Goal: Register for event/course: Register for event/course

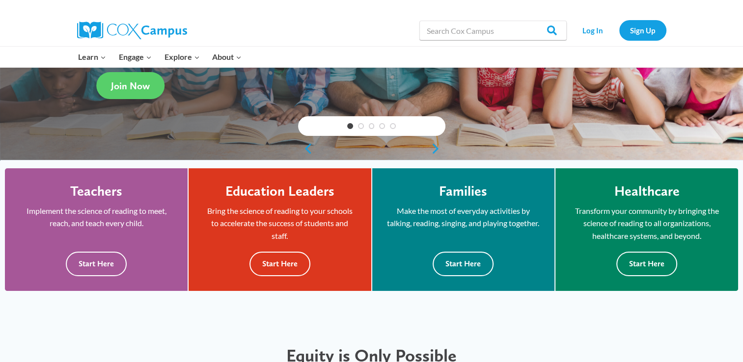
scroll to position [220, 0]
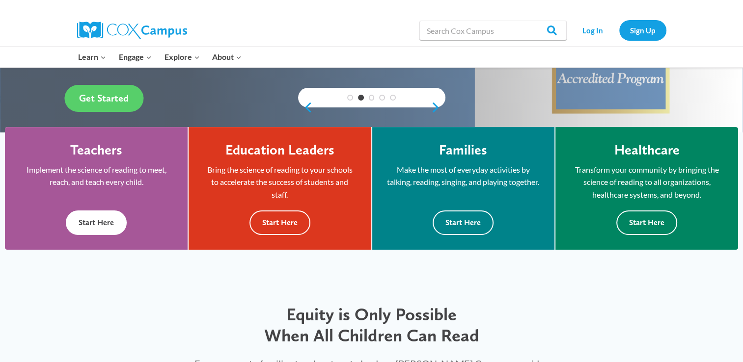
click at [114, 223] on button "Start Here" at bounding box center [96, 223] width 61 height 24
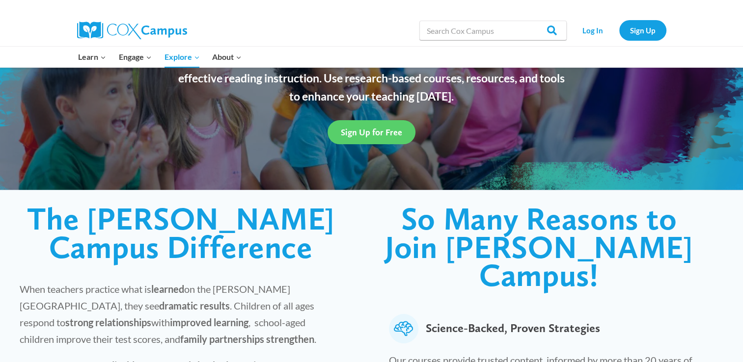
scroll to position [121, 0]
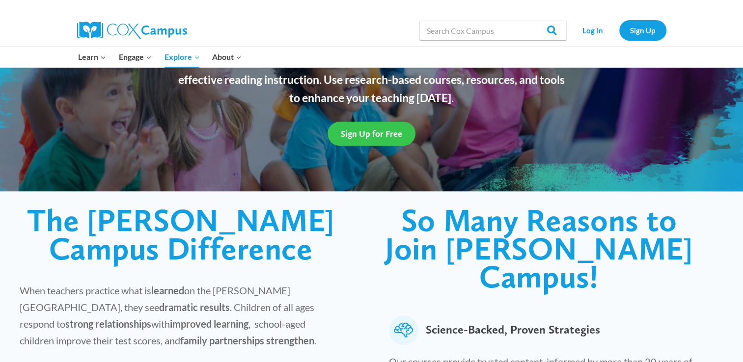
click at [357, 142] on link "Sign Up for Free" at bounding box center [372, 134] width 88 height 24
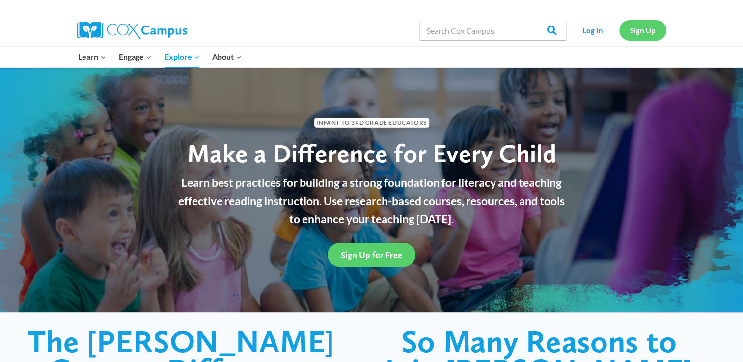
click at [629, 31] on link "Sign Up" at bounding box center [642, 30] width 47 height 20
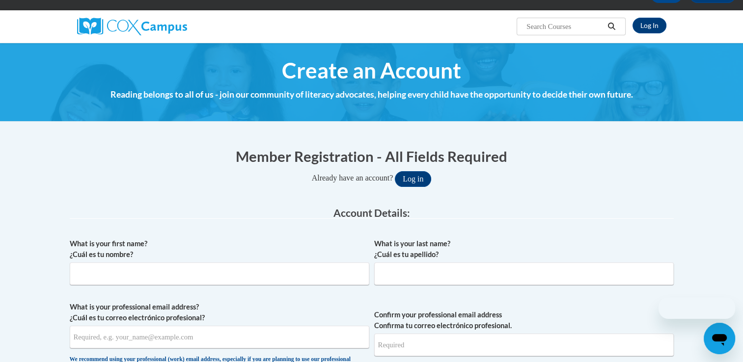
scroll to position [76, 0]
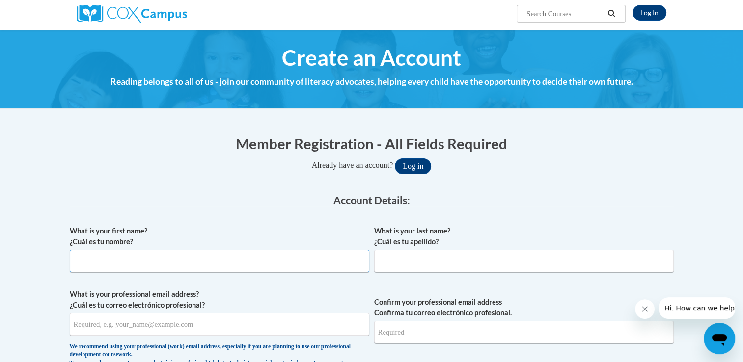
click at [180, 253] on input "What is your first name? ¿Cuál es tu nombre?" at bounding box center [220, 261] width 300 height 23
type input "Meredith"
type input "Highfill"
type input "mhighfill@wsfcs.k12.nc.us"
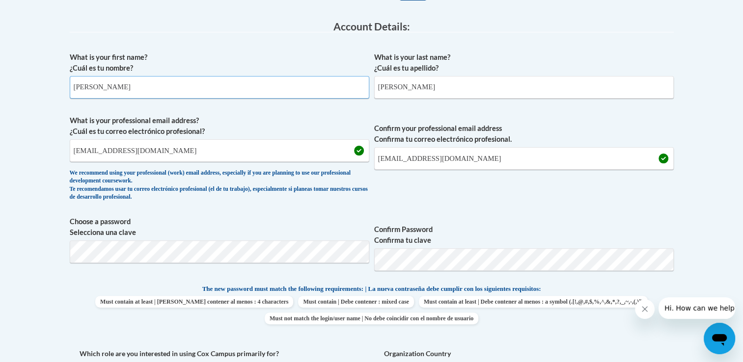
scroll to position [256, 0]
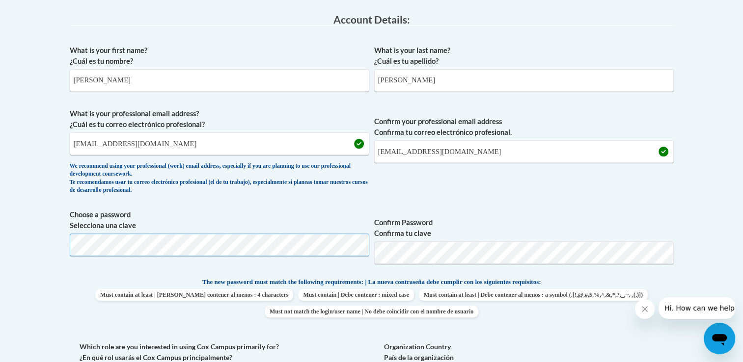
drag, startPoint x: 338, startPoint y: 233, endPoint x: 212, endPoint y: 261, distance: 128.9
click at [212, 261] on span "Choose a password Selecciona una clave" at bounding box center [220, 241] width 300 height 62
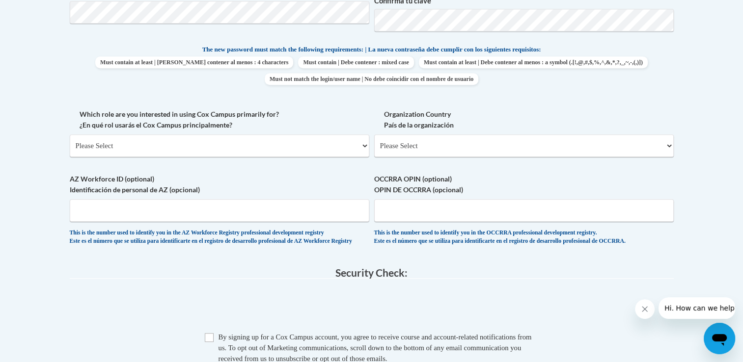
scroll to position [499, 0]
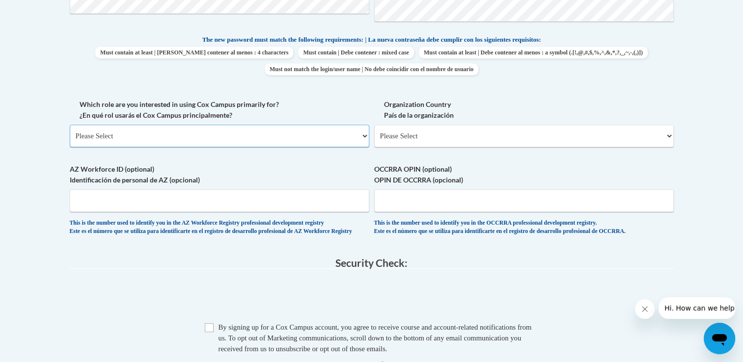
click at [291, 136] on select "Please Select College/University | Colegio/Universidad Community/Nonprofit Part…" at bounding box center [220, 136] width 300 height 23
select select "5a18ea06-2b54-4451-96f2-d152daf9eac5"
click at [70, 125] on select "Please Select College/University | Colegio/Universidad Community/Nonprofit Part…" at bounding box center [220, 136] width 300 height 23
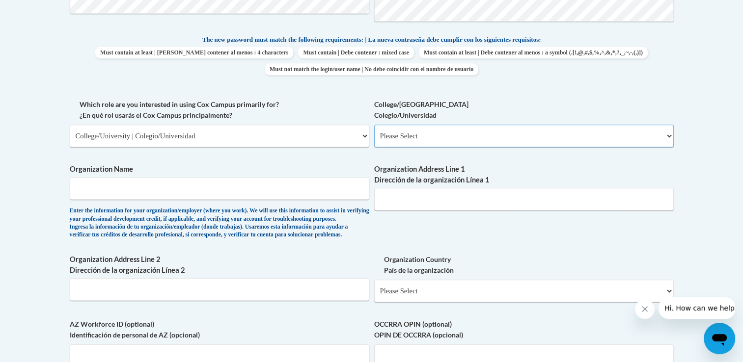
click at [430, 136] on select "Please Select College/University Staff | Empleado universitario College/Univers…" at bounding box center [524, 136] width 300 height 23
select select "99b32b07-cffc-426c-8bf6-0cd77760d84b"
click at [374, 125] on select "Please Select College/University Staff | Empleado universitario College/Univers…" at bounding box center [524, 136] width 300 height 23
click at [244, 192] on input "Organization Name" at bounding box center [220, 188] width 300 height 23
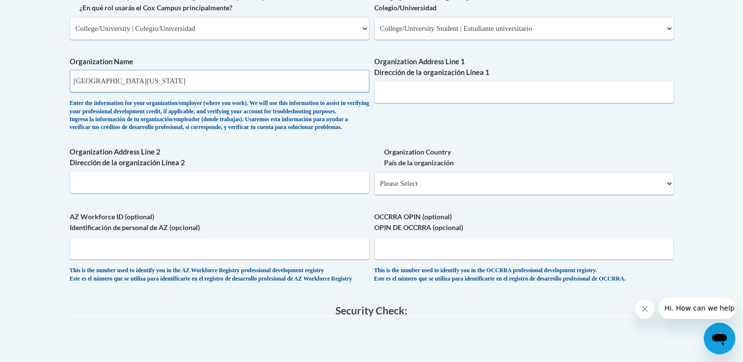
scroll to position [601, 0]
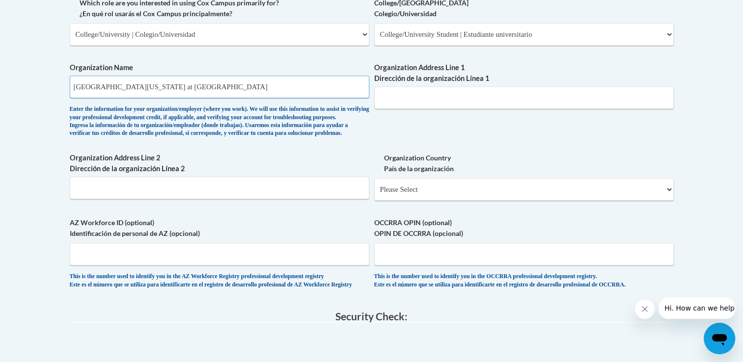
type input "University of North Carolina at Greensboro"
click at [564, 99] on input "Organization Address Line 1 Dirección de la organización Línea 1" at bounding box center [524, 97] width 300 height 23
paste input "1400 Spring Garden Street Greensboro, NC 27412"
drag, startPoint x: 539, startPoint y: 99, endPoint x: 466, endPoint y: 95, distance: 73.3
click at [466, 95] on input "1400 Spring Garden Street Greensboro, NC 27412" at bounding box center [524, 97] width 300 height 23
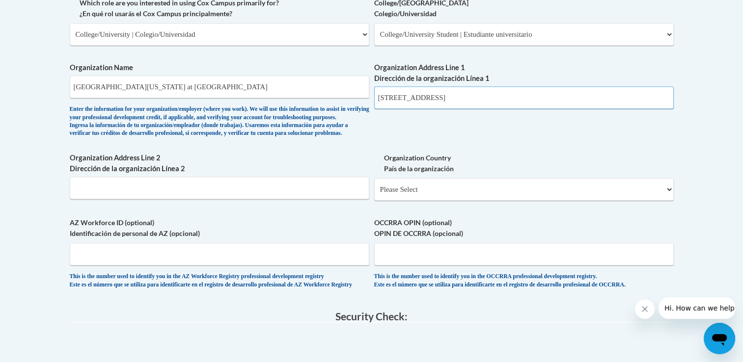
type input "1400 Spring Garden Street"
click at [175, 199] on input "Organization Address Line 2 Dirección de la organización Línea 2" at bounding box center [220, 188] width 300 height 23
paste input "Greensboro, NC 27412"
type input "Greensboro, NC 27412"
click at [422, 201] on select "Please Select United States | Estados Unidos Outside of the United States | Fue…" at bounding box center [524, 189] width 300 height 23
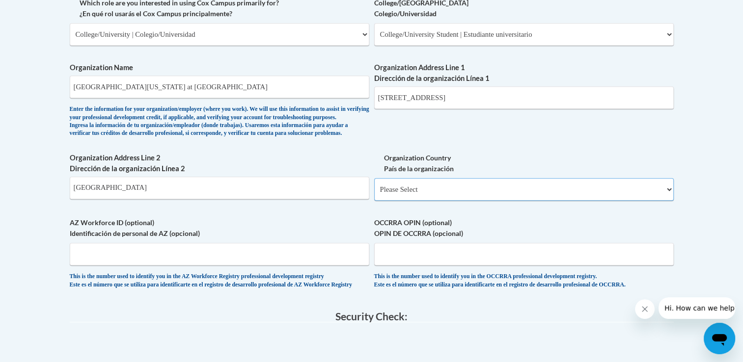
select select "ad49bcad-a171-4b2e-b99c-48b446064914"
click at [374, 194] on select "Please Select United States | Estados Unidos Outside of the United States | Fue…" at bounding box center [524, 189] width 300 height 23
select select
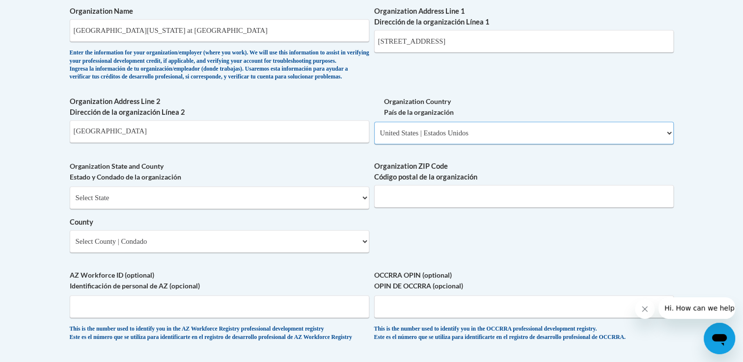
scroll to position [663, 0]
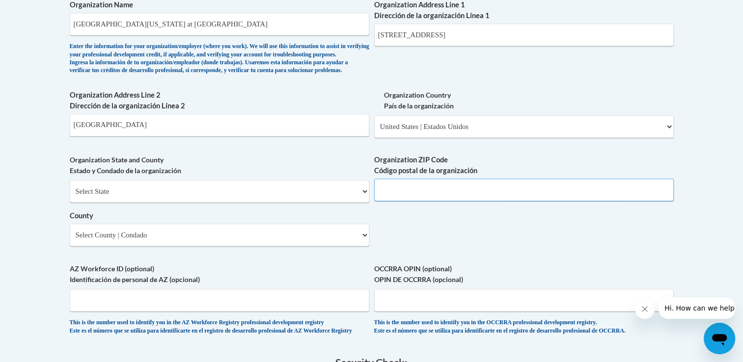
click at [416, 201] on input "Organization ZIP Code Código postal de la organización" at bounding box center [524, 190] width 300 height 23
type input "27412"
click at [177, 136] on input "Greensboro, NC 27412" at bounding box center [220, 125] width 300 height 23
type input "Greensboro, NC"
click at [130, 203] on select "Select State Alabama Alaska Arizona Arkansas California Colorado Connecticut De…" at bounding box center [220, 191] width 300 height 23
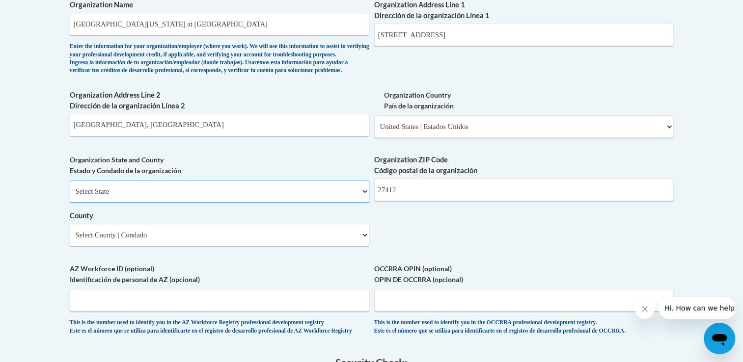
select select "North Carolina"
click at [70, 196] on select "Select State Alabama Alaska Arizona Arkansas California Colorado Connecticut De…" at bounding box center [220, 191] width 300 height 23
click at [186, 247] on select "Select County Alamance Alexander Alleghany Anson Ashe Avery Beaufort Bertie Bla…" at bounding box center [220, 235] width 300 height 23
select select "Guilford"
click at [70, 240] on select "Select County Alamance Alexander Alleghany Anson Ashe Avery Beaufort Bertie Bla…" at bounding box center [220, 235] width 300 height 23
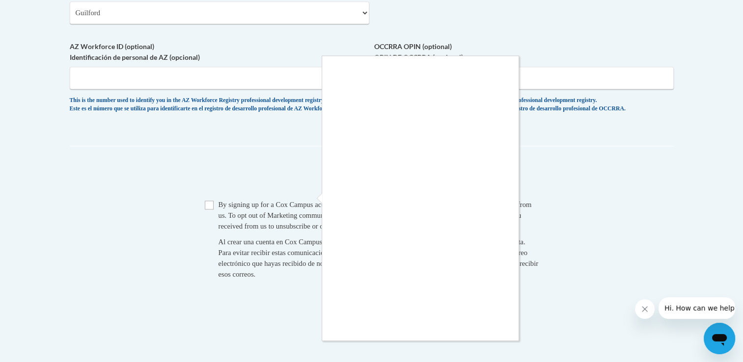
scroll to position [892, 0]
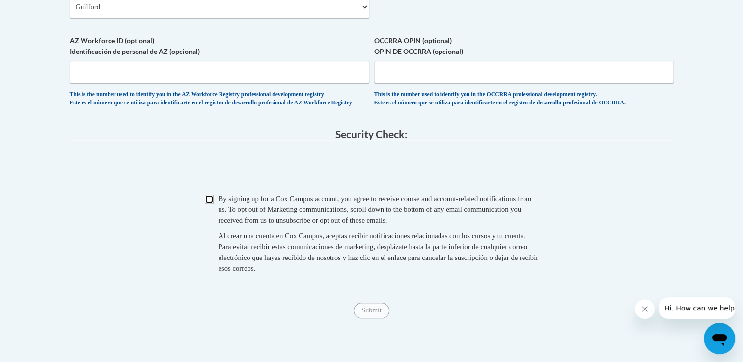
click at [208, 204] on input "Checkbox" at bounding box center [209, 199] width 9 height 9
checkbox input "true"
click at [370, 319] on input "Submit" at bounding box center [371, 311] width 35 height 16
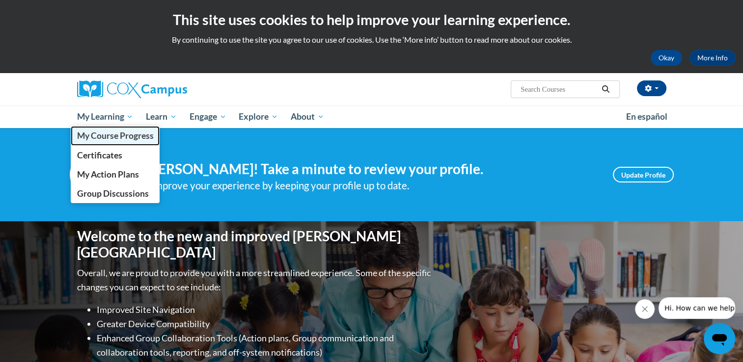
click at [118, 136] on span "My Course Progress" at bounding box center [115, 136] width 77 height 10
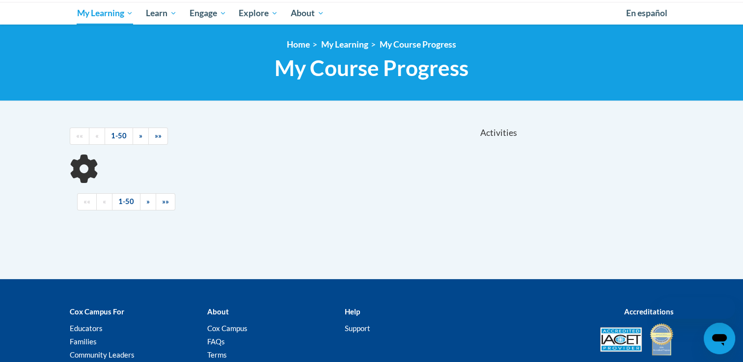
scroll to position [104, 0]
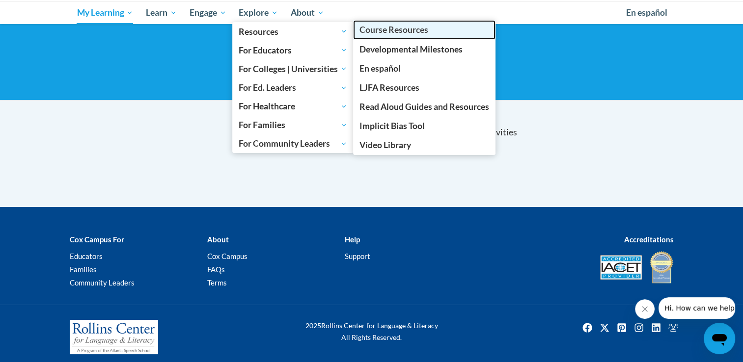
click at [363, 32] on span "Course Resources" at bounding box center [393, 30] width 69 height 10
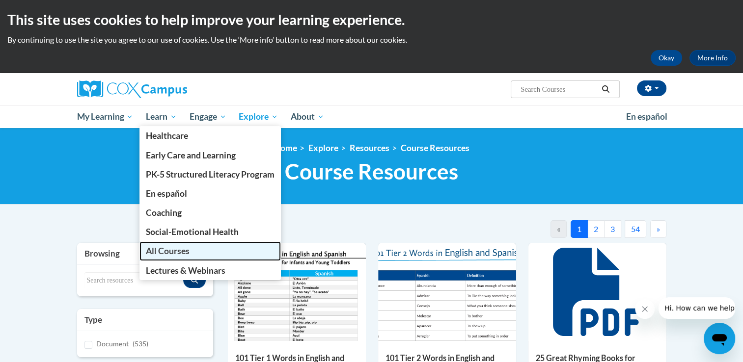
click at [194, 250] on link "All Courses" at bounding box center [209, 251] width 141 height 19
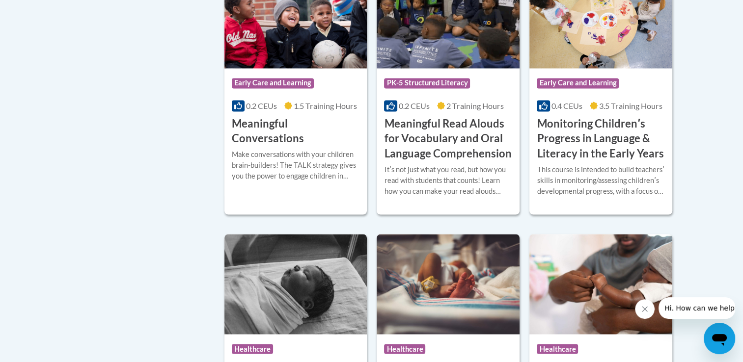
scroll to position [1562, 0]
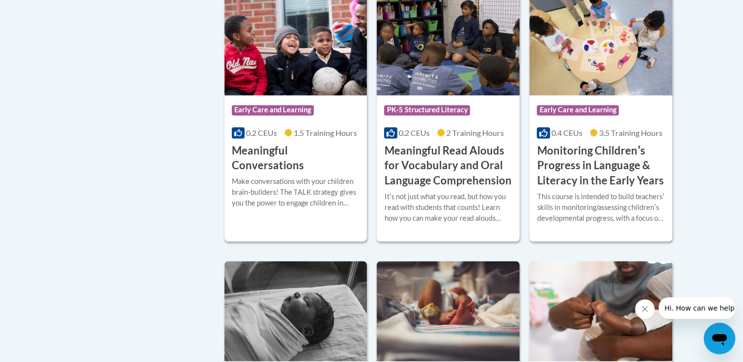
click at [308, 168] on h3 "Meaningful Conversations" at bounding box center [296, 158] width 128 height 30
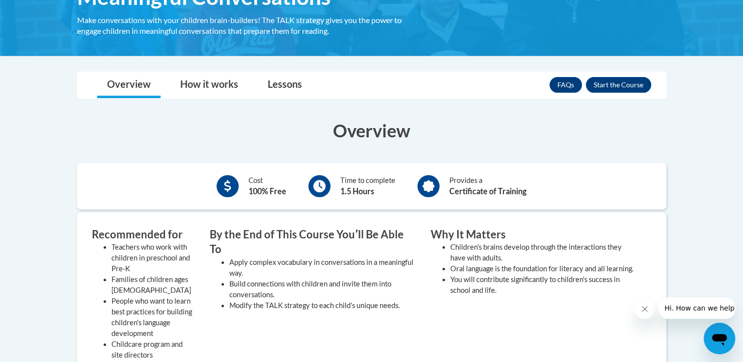
scroll to position [191, 0]
click at [617, 87] on button "Enroll" at bounding box center [618, 85] width 65 height 16
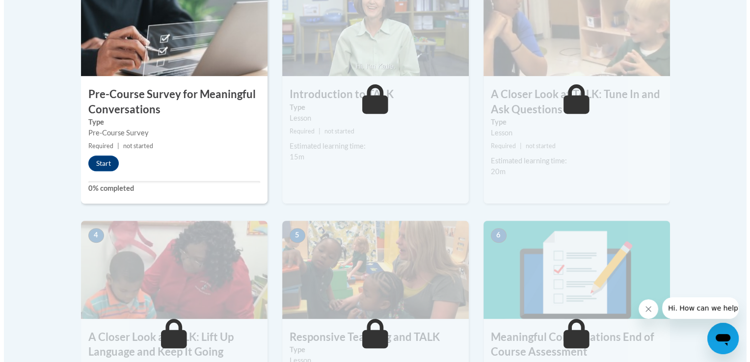
scroll to position [301, 0]
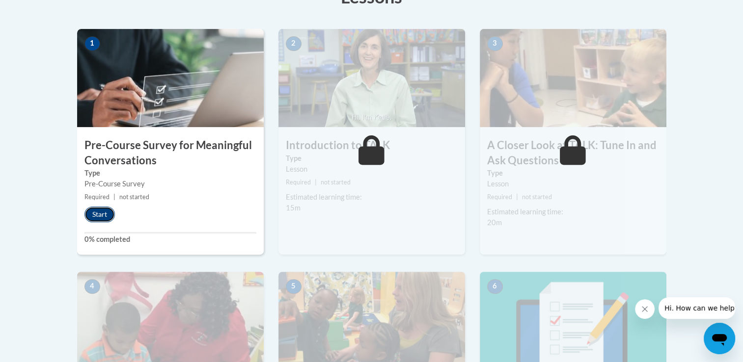
click at [96, 214] on button "Start" at bounding box center [99, 215] width 30 height 16
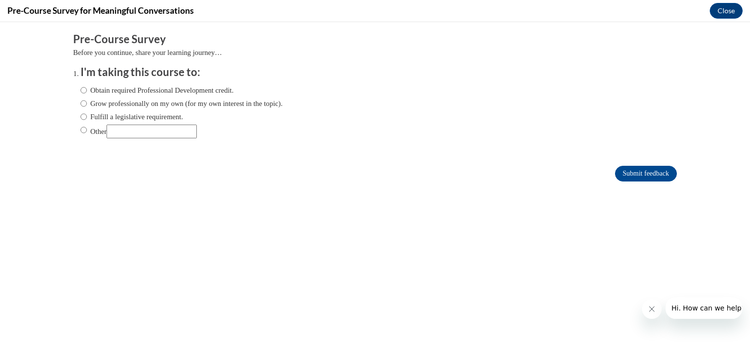
scroll to position [0, 0]
click at [151, 101] on label "Grow professionally on my own (for my own interest in the topic)." at bounding box center [182, 103] width 202 height 11
click at [87, 101] on input "Grow professionally on my own (for my own interest in the topic)." at bounding box center [84, 103] width 6 height 11
radio input "true"
click at [629, 172] on input "Submit feedback" at bounding box center [646, 174] width 62 height 16
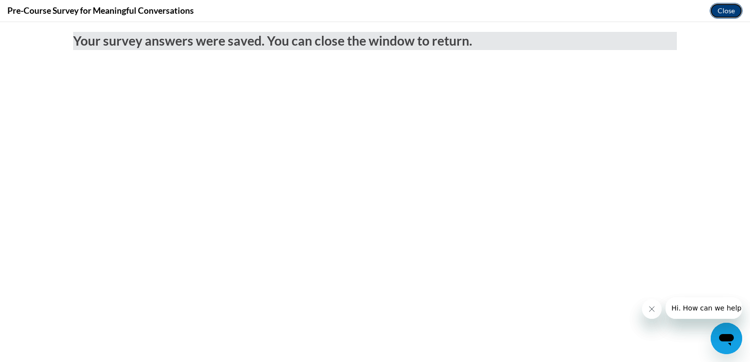
click at [719, 13] on button "Close" at bounding box center [726, 11] width 33 height 16
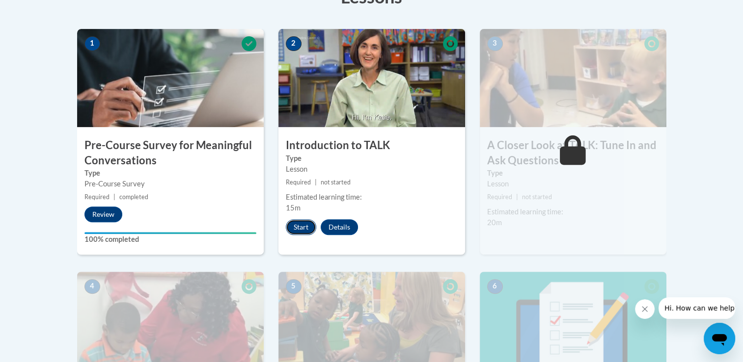
click at [306, 230] on button "Start" at bounding box center [301, 228] width 30 height 16
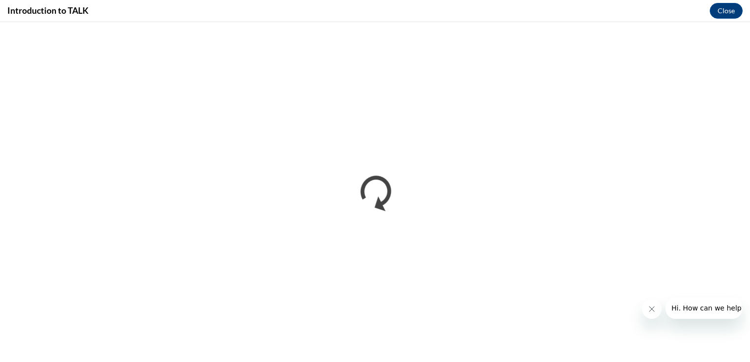
click at [648, 305] on icon "Close message from company" at bounding box center [652, 309] width 8 height 8
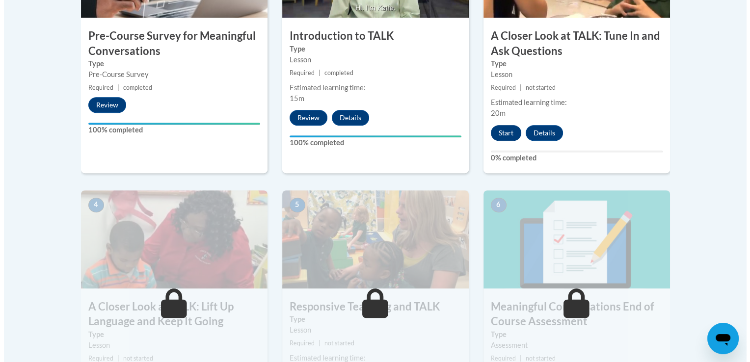
scroll to position [410, 0]
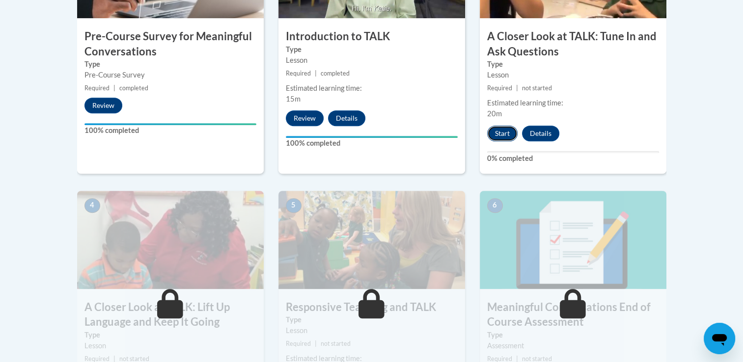
click at [503, 130] on button "Start" at bounding box center [502, 134] width 30 height 16
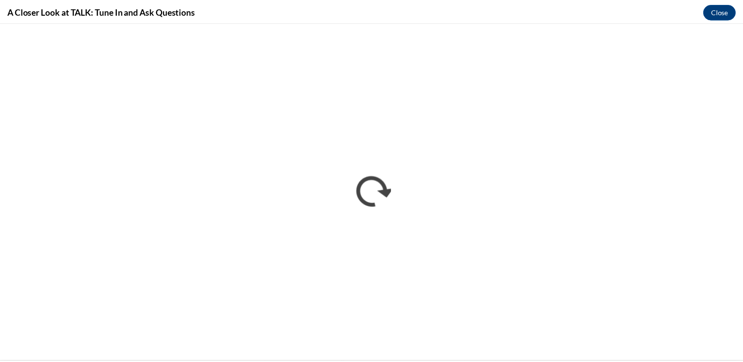
scroll to position [0, 0]
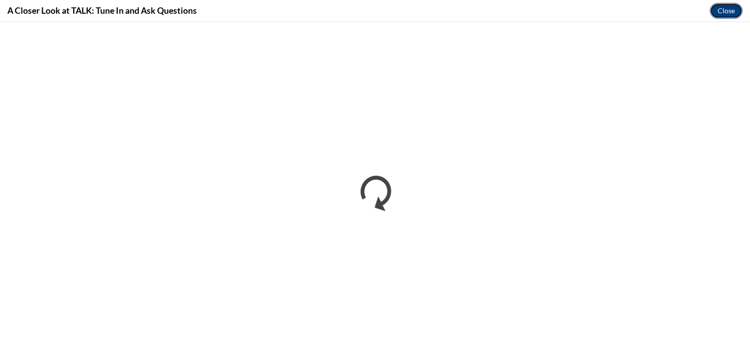
click at [728, 8] on button "Close" at bounding box center [726, 11] width 33 height 16
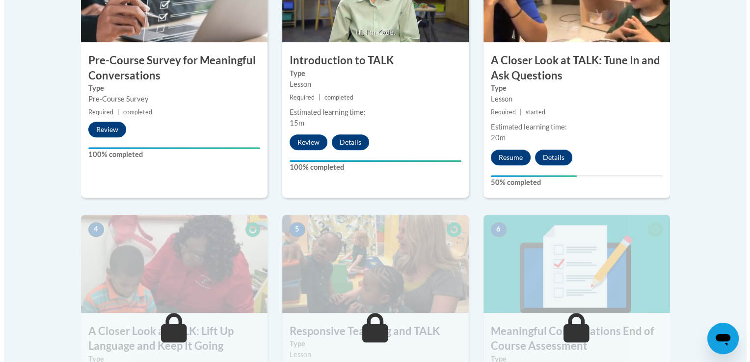
scroll to position [385, 0]
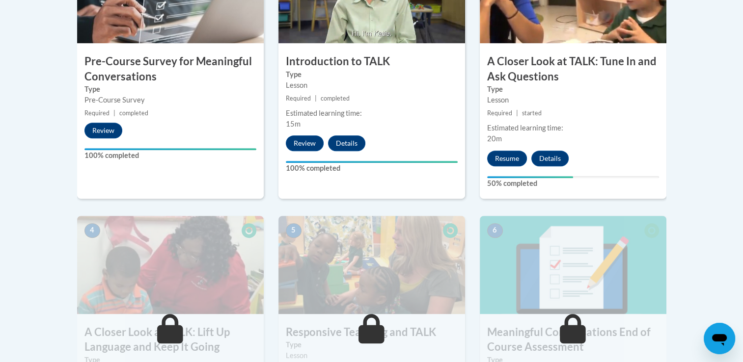
click at [542, 73] on h3 "A Closer Look at TALK: Tune In and Ask Questions" at bounding box center [573, 69] width 187 height 30
click at [506, 154] on button "Resume" at bounding box center [507, 159] width 40 height 16
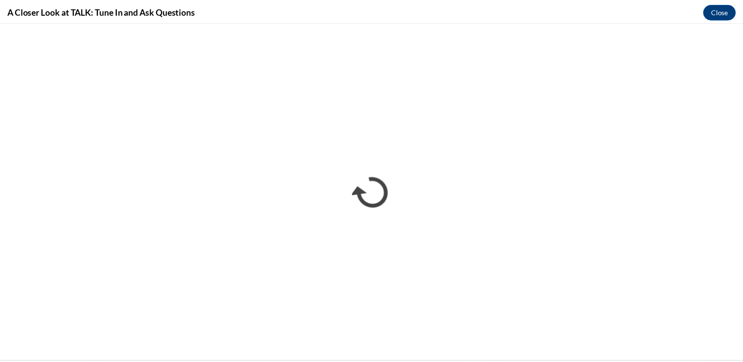
scroll to position [0, 0]
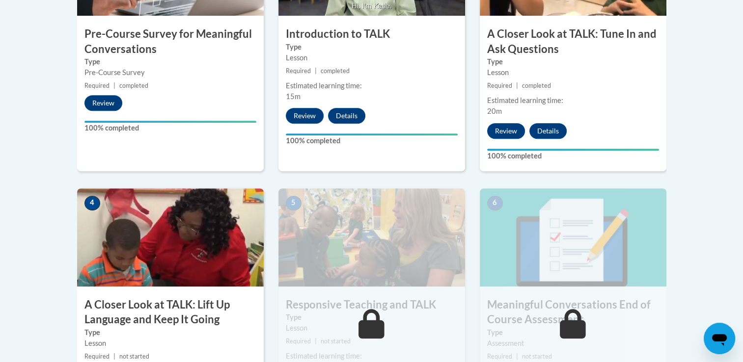
scroll to position [439, 0]
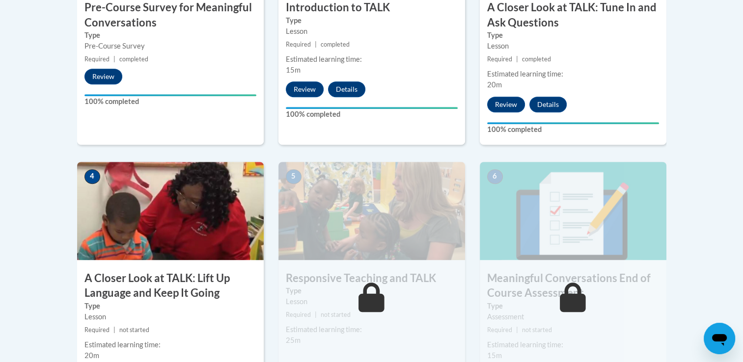
click at [149, 206] on img at bounding box center [170, 211] width 187 height 98
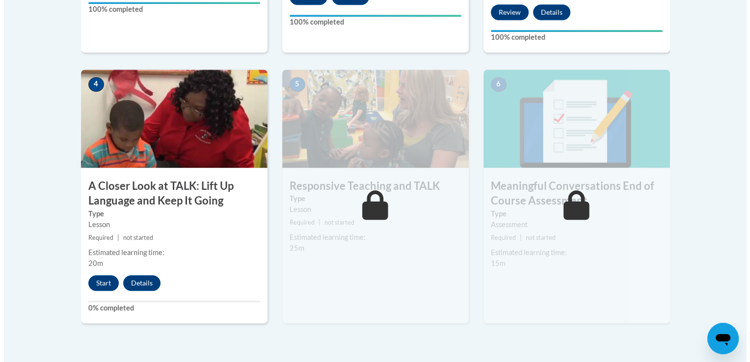
scroll to position [538, 0]
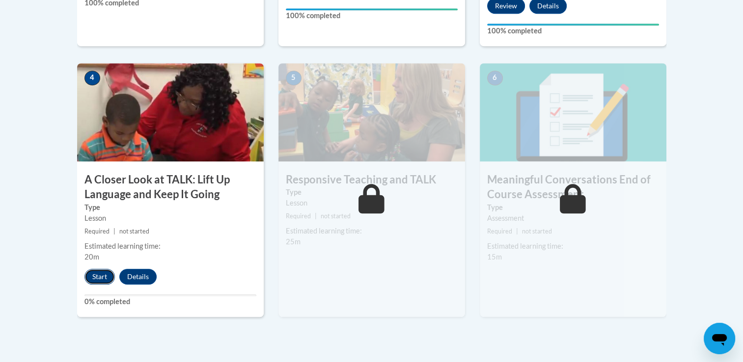
click at [106, 275] on button "Start" at bounding box center [99, 277] width 30 height 16
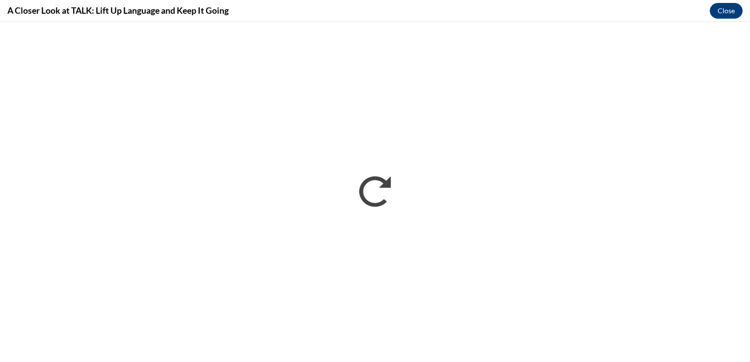
scroll to position [0, 0]
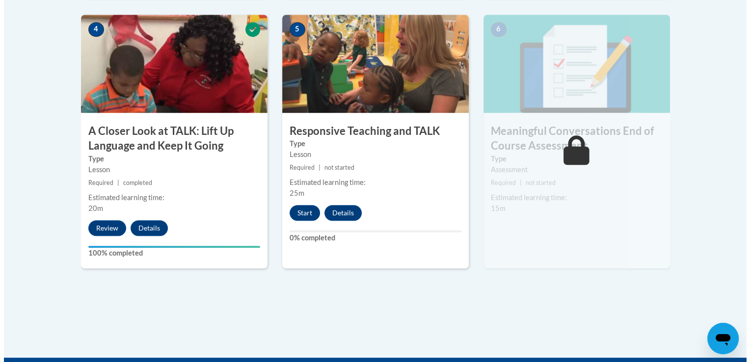
scroll to position [606, 0]
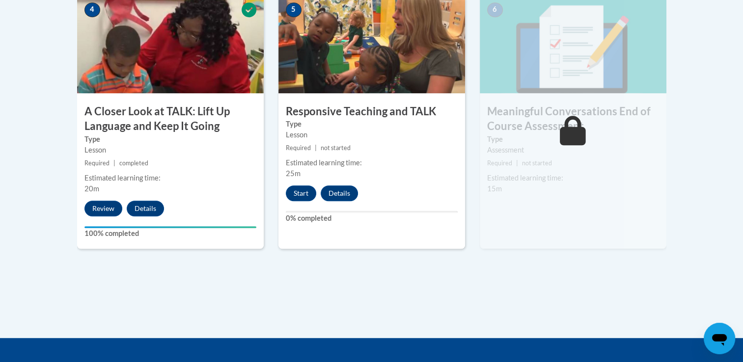
click at [376, 91] on img at bounding box center [371, 44] width 187 height 98
click at [301, 195] on button "Start" at bounding box center [301, 194] width 30 height 16
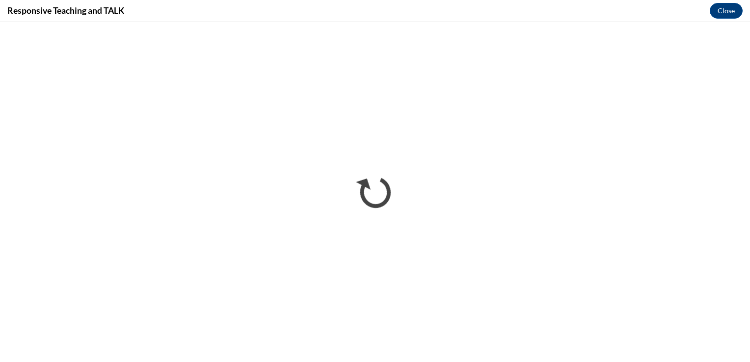
scroll to position [0, 0]
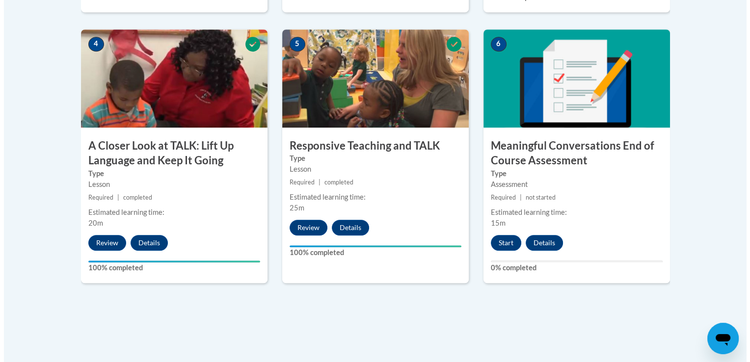
scroll to position [581, 0]
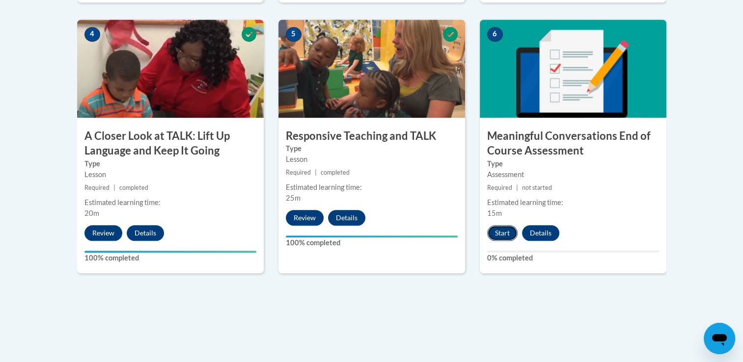
click at [505, 231] on button "Start" at bounding box center [502, 233] width 30 height 16
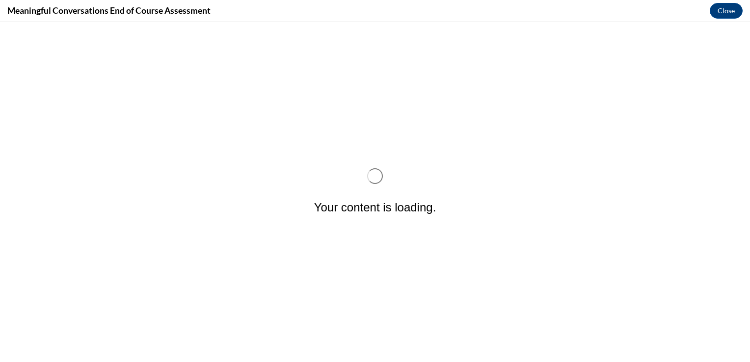
scroll to position [0, 0]
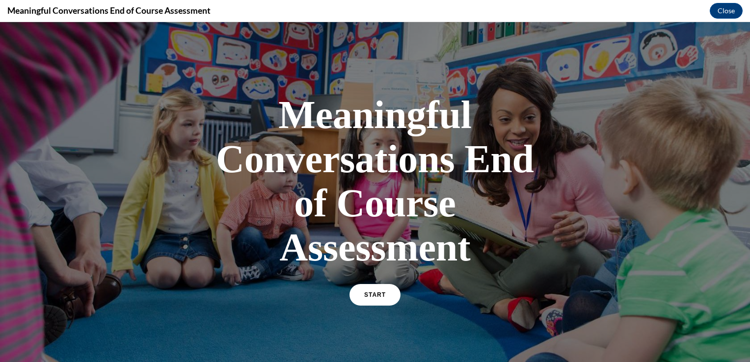
click at [342, 313] on div "Meaningful Conversations End of Course Assessment START" at bounding box center [375, 198] width 344 height 231
click at [363, 298] on link "START" at bounding box center [375, 295] width 54 height 23
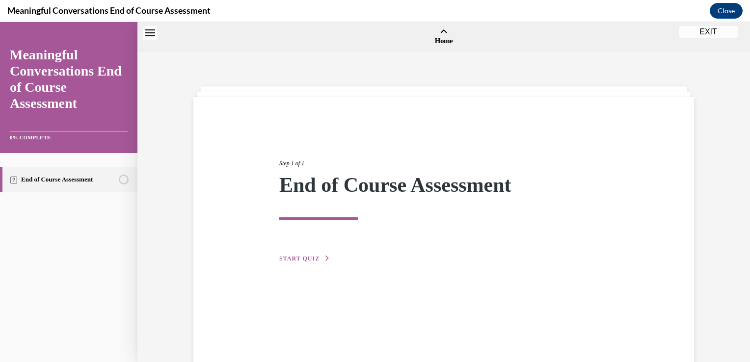
scroll to position [30, 0]
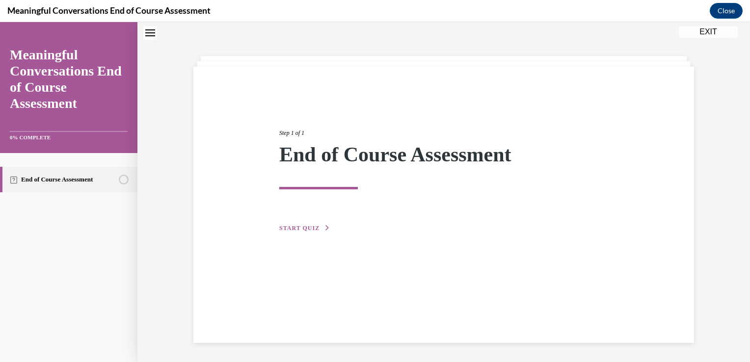
click at [281, 229] on span "START QUIZ" at bounding box center [299, 228] width 40 height 7
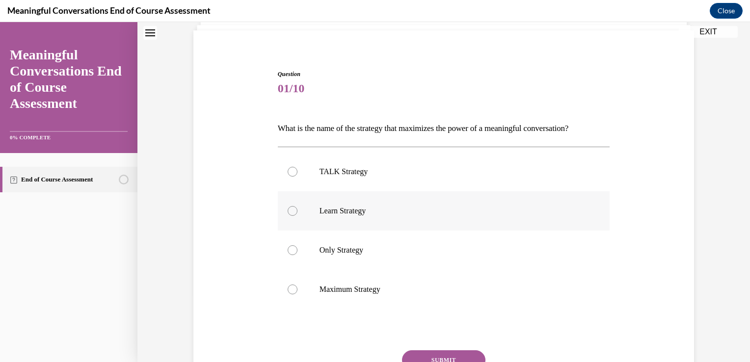
scroll to position [68, 0]
click at [426, 188] on label "TALK Strategy" at bounding box center [444, 170] width 332 height 39
click at [298, 175] on input "TALK Strategy" at bounding box center [293, 170] width 10 height 10
radio input "true"
click at [449, 355] on button "SUBMIT" at bounding box center [443, 359] width 83 height 20
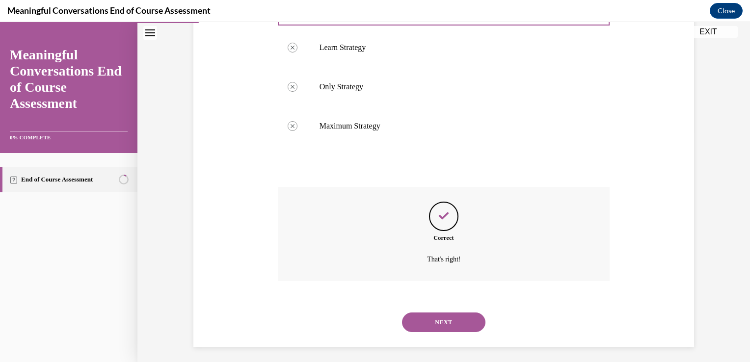
click at [462, 321] on button "NEXT" at bounding box center [443, 323] width 83 height 20
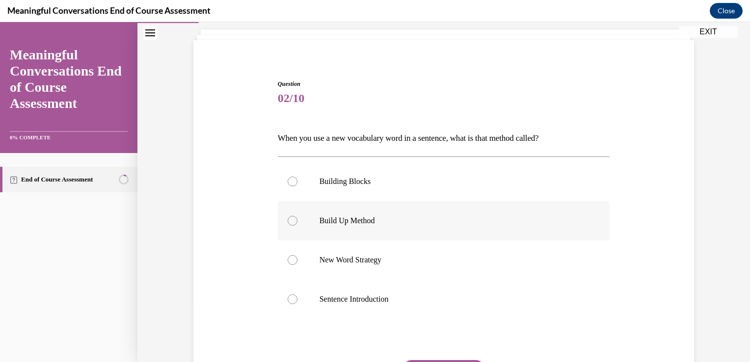
scroll to position [57, 0]
click at [433, 267] on label "New Word Strategy" at bounding box center [444, 260] width 332 height 39
click at [298, 265] on input "New Word Strategy" at bounding box center [293, 260] width 10 height 10
radio input "true"
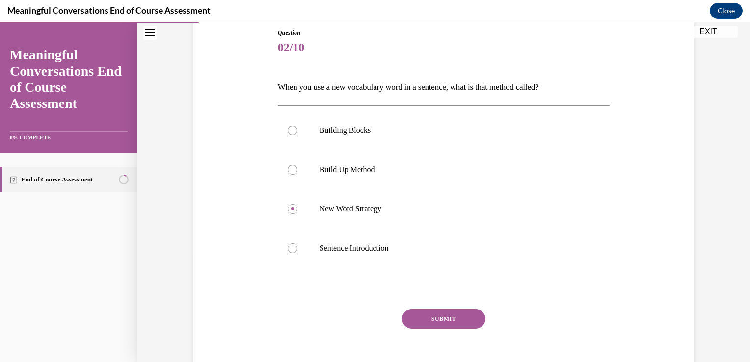
scroll to position [108, 0]
click at [407, 172] on p "Build Up Method" at bounding box center [453, 170] width 266 height 10
click at [298, 172] on input "Build Up Method" at bounding box center [293, 170] width 10 height 10
radio input "true"
click at [421, 309] on button "SUBMIT" at bounding box center [443, 319] width 83 height 20
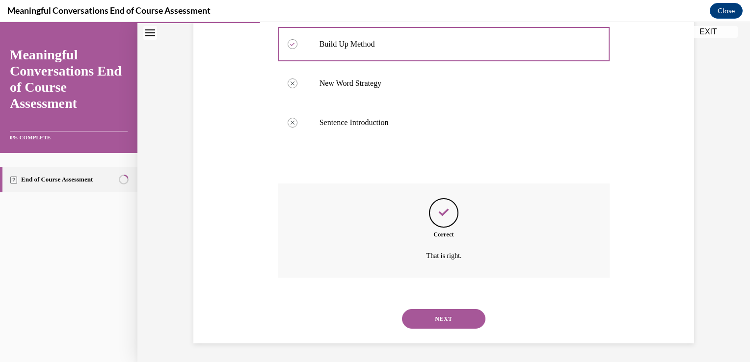
click at [448, 317] on button "NEXT" at bounding box center [443, 319] width 83 height 20
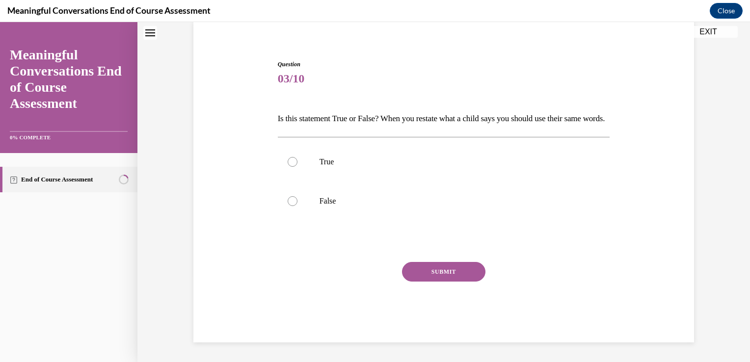
scroll to position [29, 0]
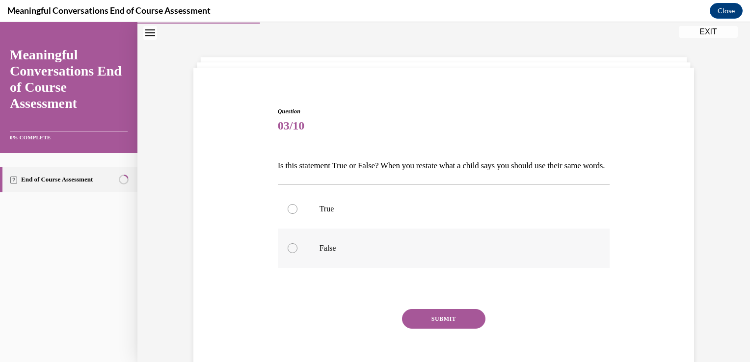
click at [410, 253] on p "False" at bounding box center [453, 249] width 266 height 10
click at [298, 253] on input "False" at bounding box center [293, 249] width 10 height 10
radio input "true"
click at [428, 329] on button "SUBMIT" at bounding box center [443, 319] width 83 height 20
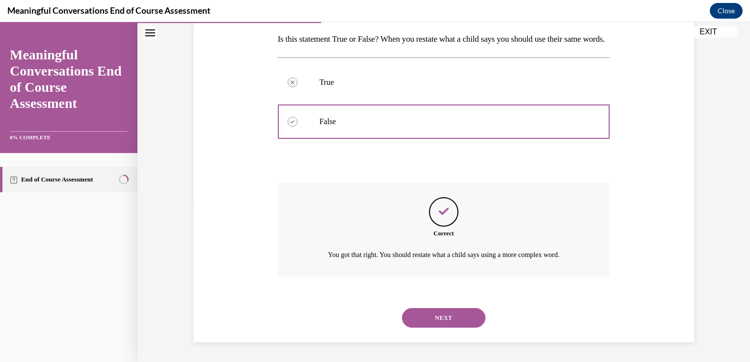
click at [450, 314] on button "NEXT" at bounding box center [443, 318] width 83 height 20
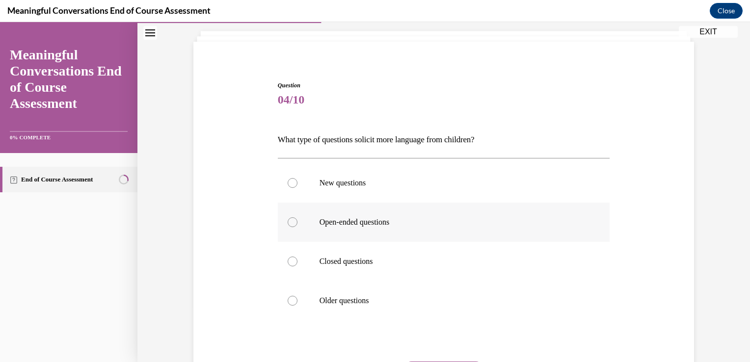
scroll to position [56, 0]
click at [442, 213] on label "Open-ended questions" at bounding box center [444, 221] width 332 height 39
click at [298, 217] on input "Open-ended questions" at bounding box center [293, 222] width 10 height 10
radio input "true"
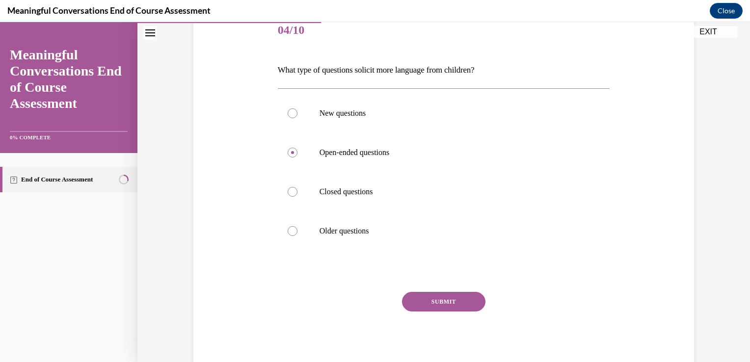
click at [428, 303] on button "SUBMIT" at bounding box center [443, 302] width 83 height 20
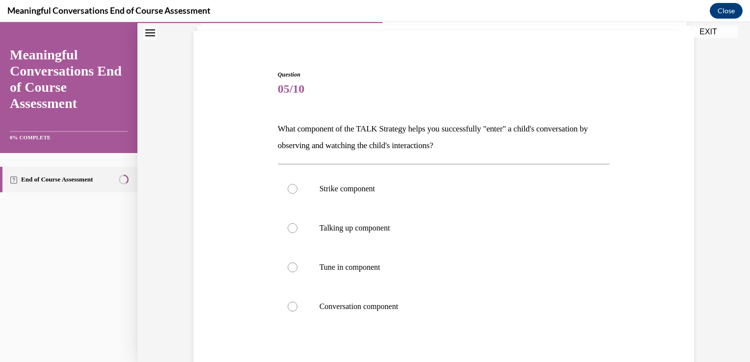
scroll to position [67, 0]
click at [407, 263] on p "Tune in component" at bounding box center [453, 267] width 266 height 10
click at [298, 263] on input "Tune in component" at bounding box center [293, 267] width 10 height 10
radio input "true"
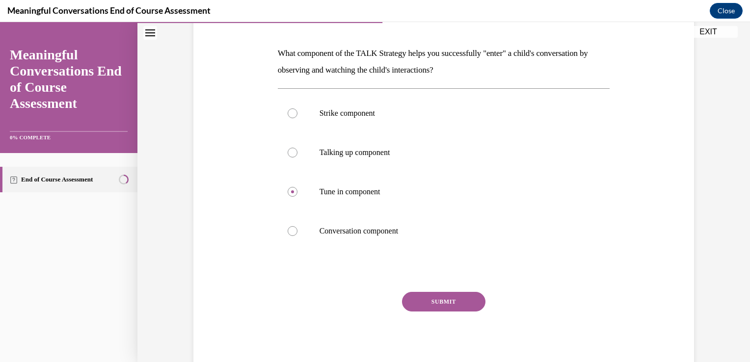
click at [408, 294] on button "SUBMIT" at bounding box center [443, 302] width 83 height 20
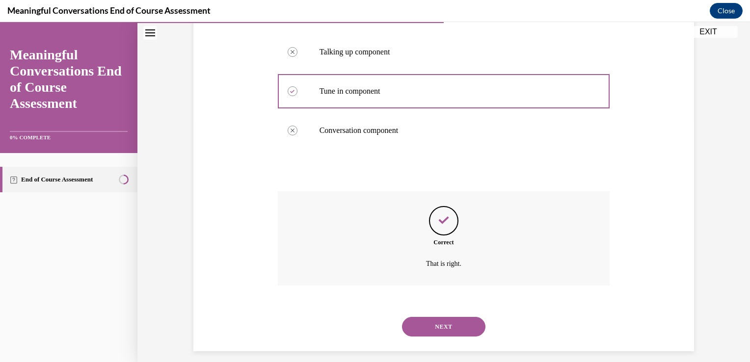
scroll to position [251, 0]
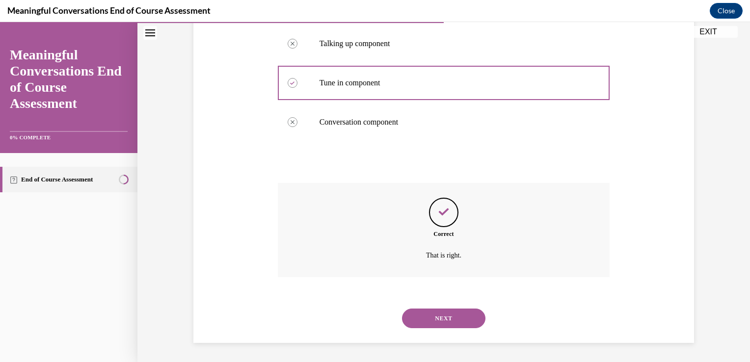
click at [442, 313] on button "NEXT" at bounding box center [443, 319] width 83 height 20
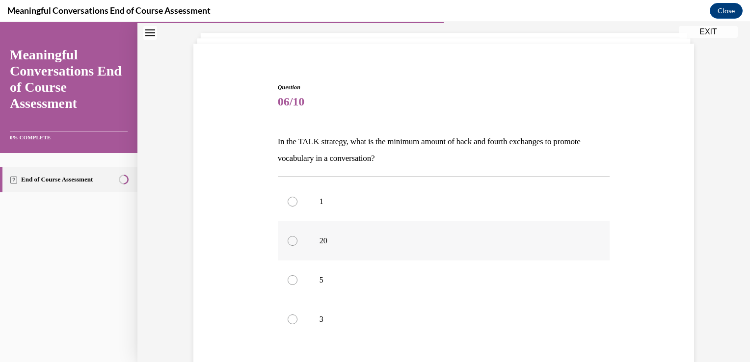
scroll to position [83, 0]
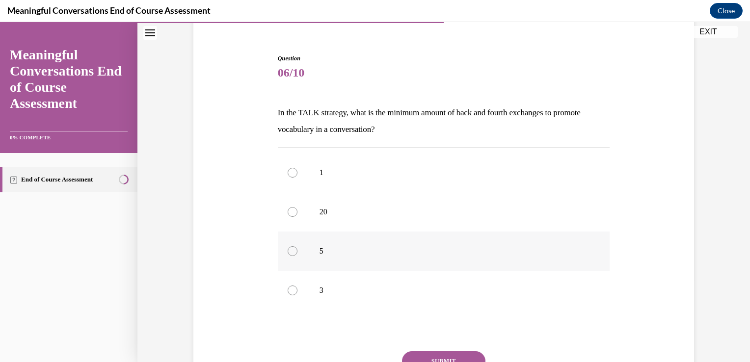
click at [467, 265] on label "5" at bounding box center [444, 251] width 332 height 39
click at [298, 256] on input "5" at bounding box center [293, 252] width 10 height 10
radio input "true"
click at [453, 354] on button "SUBMIT" at bounding box center [443, 362] width 83 height 20
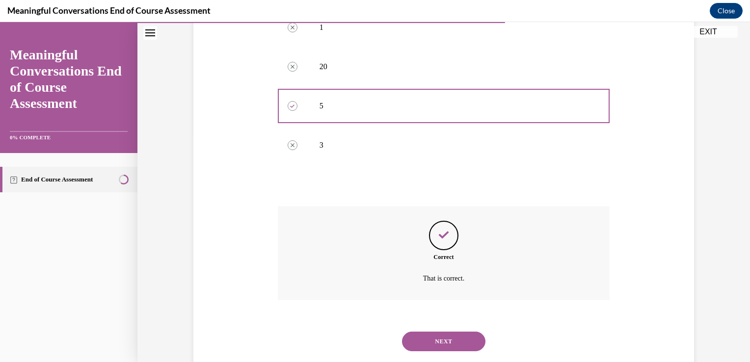
click at [440, 336] on button "NEXT" at bounding box center [443, 342] width 83 height 20
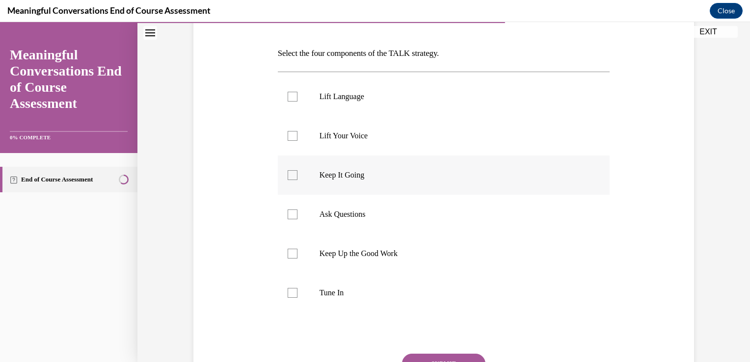
scroll to position [143, 0]
click at [385, 283] on label "Tune In" at bounding box center [444, 291] width 332 height 39
click at [298, 287] on input "Tune In" at bounding box center [293, 292] width 10 height 10
checkbox input "true"
click at [377, 214] on p "Ask Questions" at bounding box center [453, 213] width 266 height 10
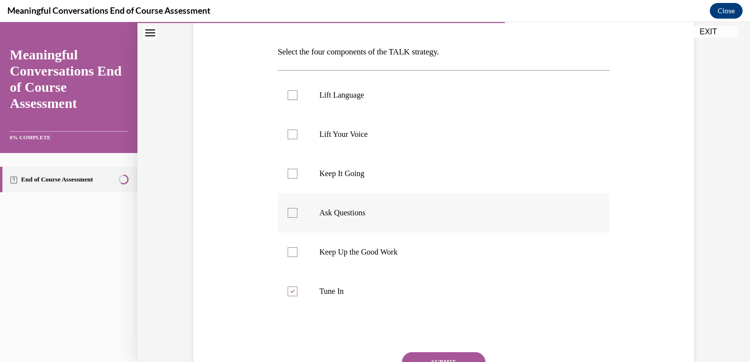
click at [298, 214] on input "Ask Questions" at bounding box center [293, 213] width 10 height 10
checkbox input "true"
click at [350, 107] on label "Lift Language" at bounding box center [444, 95] width 332 height 39
click at [298, 100] on input "Lift Language" at bounding box center [293, 95] width 10 height 10
checkbox input "true"
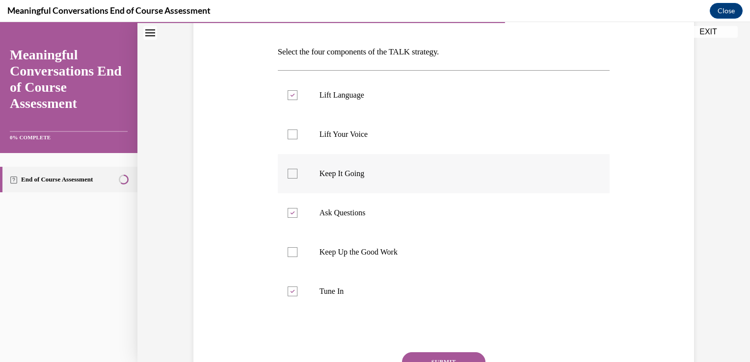
click at [342, 182] on label "Keep It Going" at bounding box center [444, 173] width 332 height 39
click at [298, 179] on input "Keep It Going" at bounding box center [293, 174] width 10 height 10
checkbox input "true"
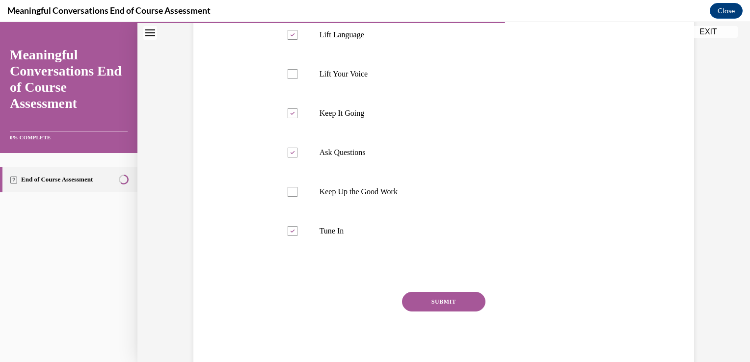
click at [450, 301] on button "SUBMIT" at bounding box center [443, 302] width 83 height 20
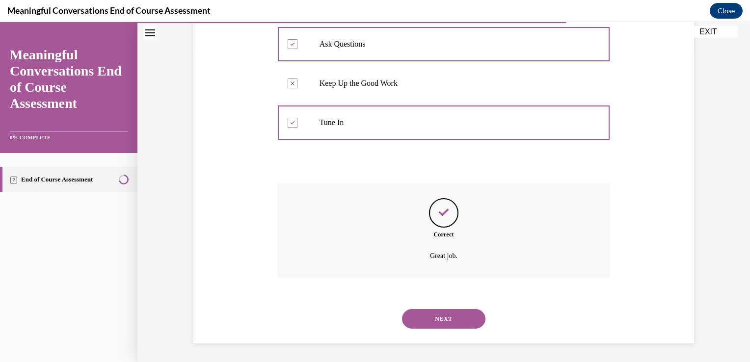
scroll to position [29, 0]
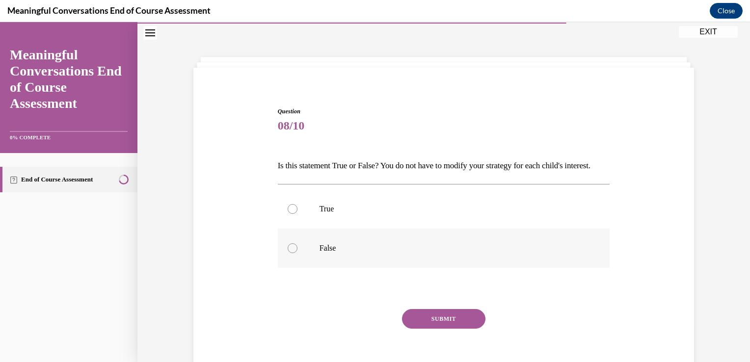
click at [386, 253] on p "False" at bounding box center [453, 249] width 266 height 10
click at [298, 253] on input "False" at bounding box center [293, 249] width 10 height 10
radio input "true"
click at [425, 329] on button "SUBMIT" at bounding box center [443, 319] width 83 height 20
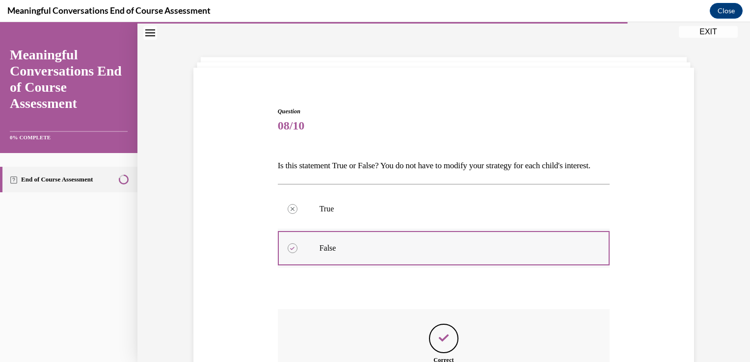
scroll to position [172, 0]
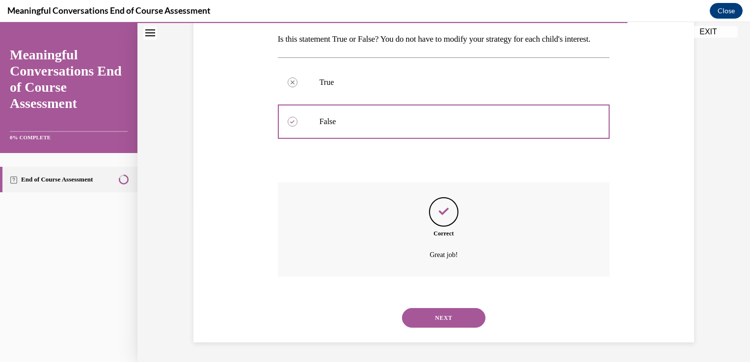
click at [437, 311] on button "NEXT" at bounding box center [443, 318] width 83 height 20
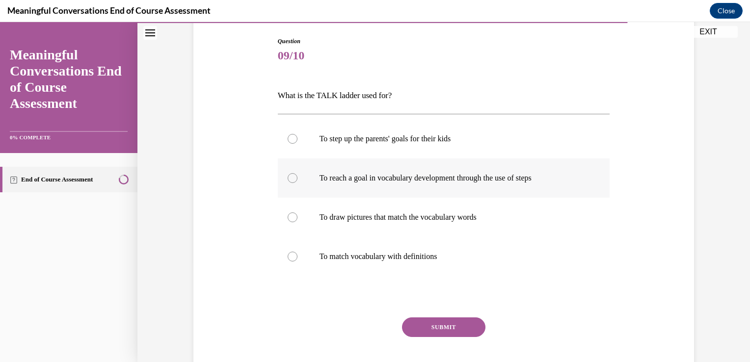
scroll to position [102, 0]
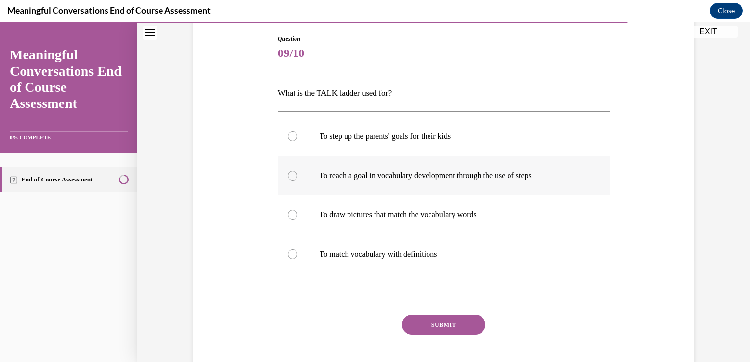
click at [400, 174] on p "To reach a goal in vocabulary development through the use of steps" at bounding box center [453, 176] width 266 height 10
click at [298, 174] on input "To reach a goal in vocabulary development through the use of steps" at bounding box center [293, 176] width 10 height 10
radio input "true"
click at [434, 317] on button "SUBMIT" at bounding box center [443, 325] width 83 height 20
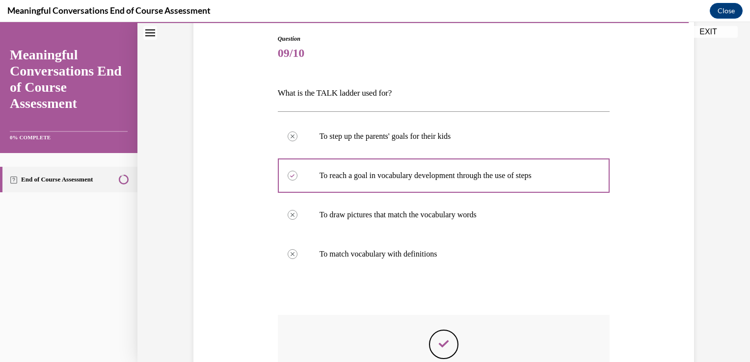
scroll to position [234, 0]
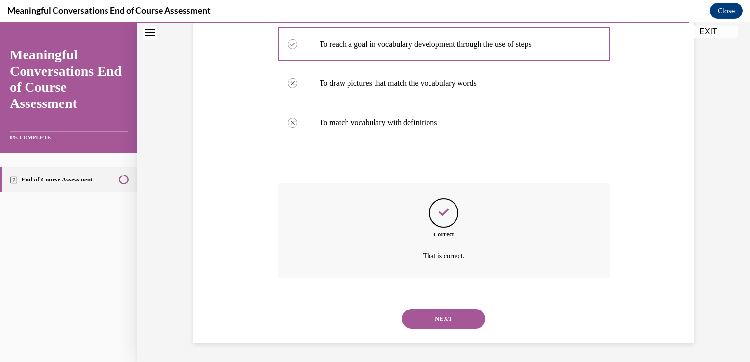
click at [434, 310] on button "NEXT" at bounding box center [443, 319] width 83 height 20
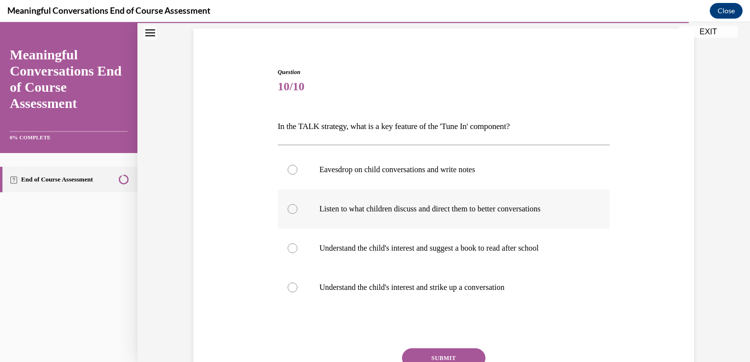
scroll to position [69, 0]
click at [406, 281] on label "Understand the child's interest and strike up a conversation" at bounding box center [444, 287] width 332 height 39
click at [298, 283] on input "Understand the child's interest and strike up a conversation" at bounding box center [293, 288] width 10 height 10
radio input "true"
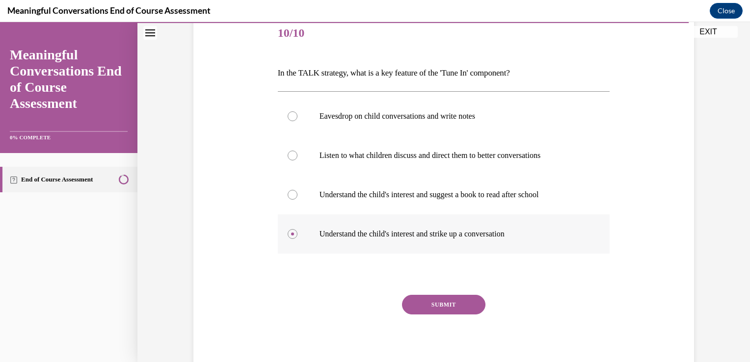
scroll to position [125, 0]
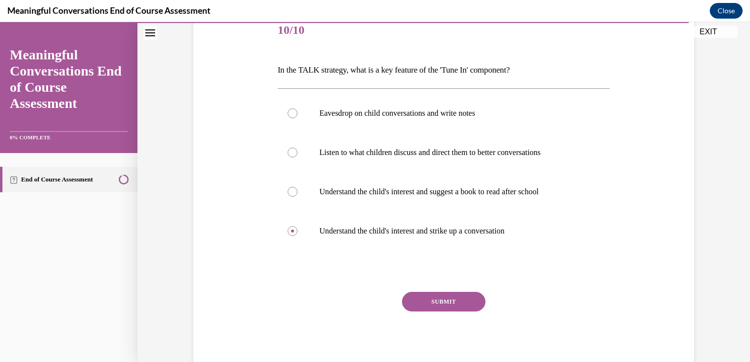
click at [431, 300] on button "SUBMIT" at bounding box center [443, 302] width 83 height 20
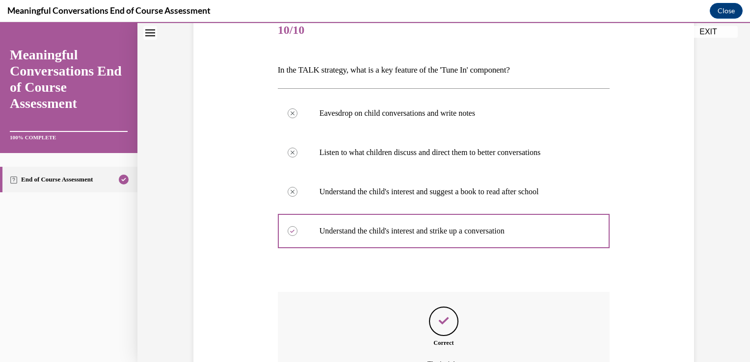
scroll to position [234, 0]
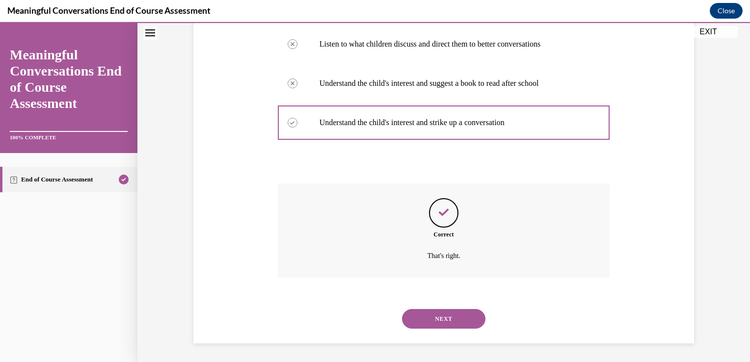
click at [441, 323] on button "NEXT" at bounding box center [443, 319] width 83 height 20
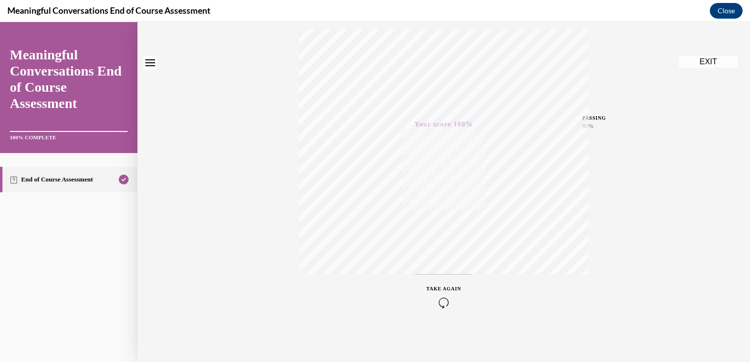
scroll to position [0, 0]
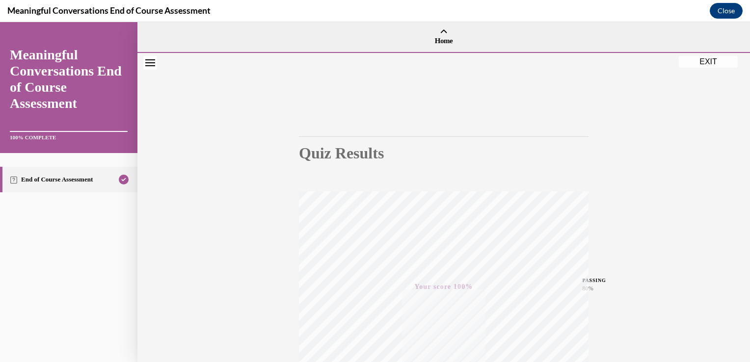
click at [707, 64] on button "EXIT" at bounding box center [708, 62] width 59 height 12
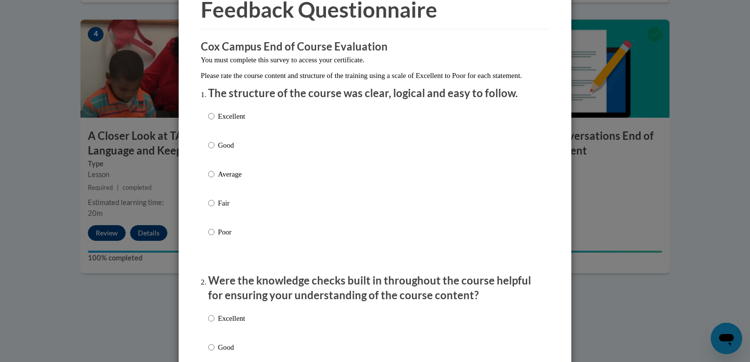
scroll to position [53, 0]
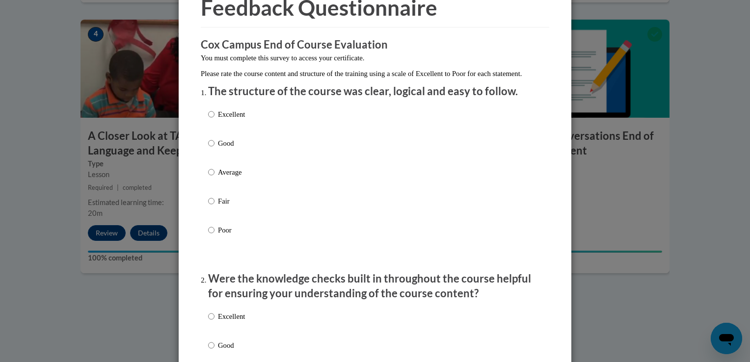
click at [220, 149] on p "Good" at bounding box center [231, 143] width 27 height 11
click at [215, 149] on input "Good" at bounding box center [211, 143] width 6 height 11
radio input "true"
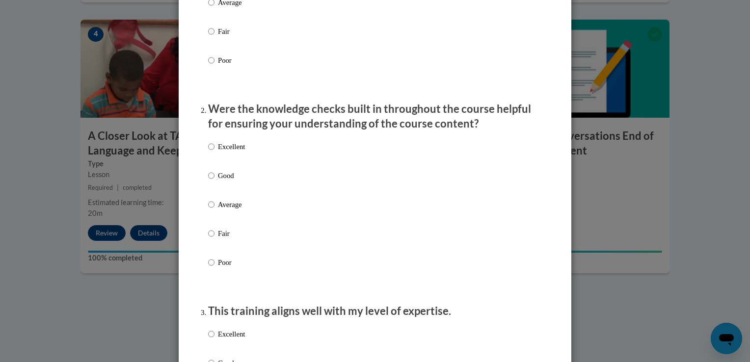
scroll to position [224, 0]
click at [228, 180] on p "Good" at bounding box center [231, 174] width 27 height 11
click at [215, 180] on input "Good" at bounding box center [211, 174] width 6 height 11
radio input "true"
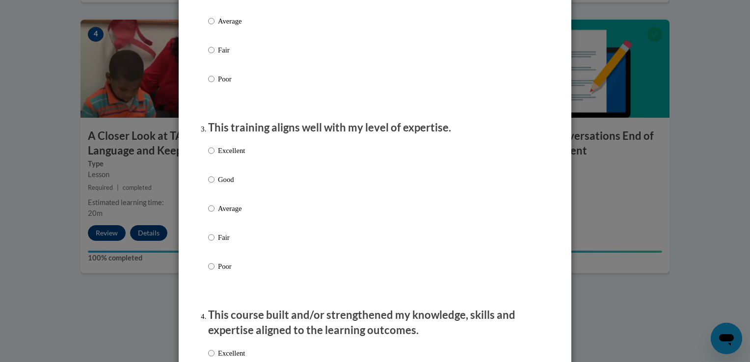
scroll to position [408, 0]
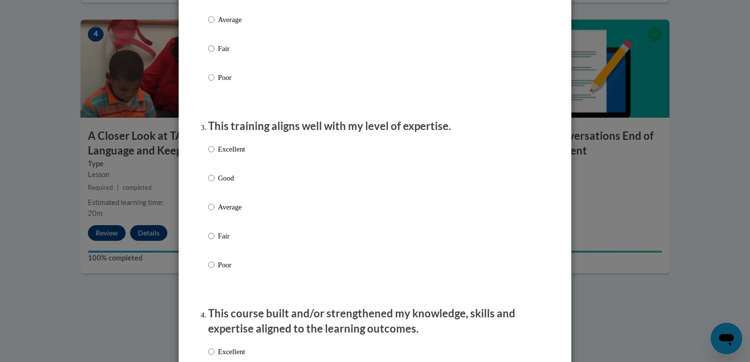
click at [219, 184] on p "Good" at bounding box center [231, 178] width 27 height 11
click at [215, 184] on input "Good" at bounding box center [211, 178] width 6 height 11
radio input "true"
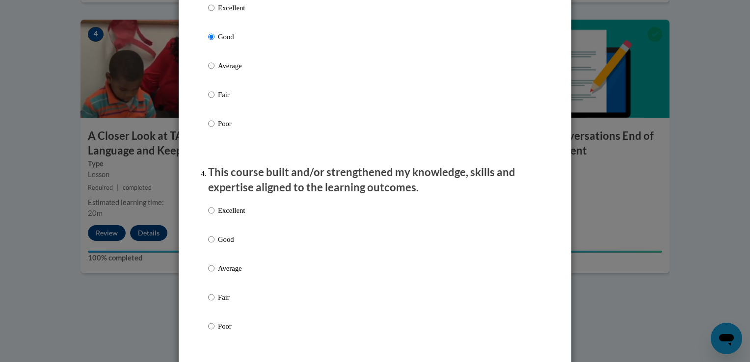
click at [219, 245] on p "Good" at bounding box center [231, 239] width 27 height 11
click at [215, 245] on input "Good" at bounding box center [211, 239] width 6 height 11
radio input "true"
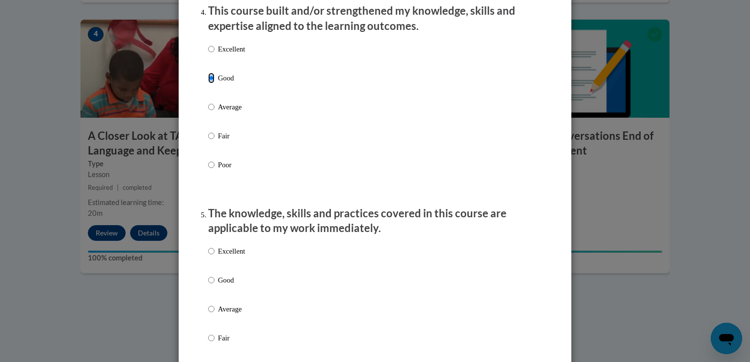
scroll to position [713, 0]
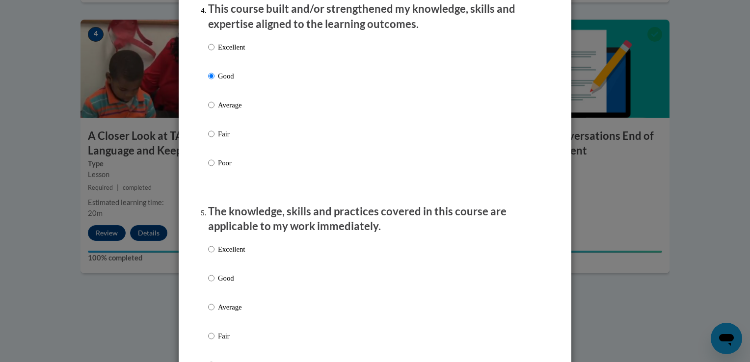
click at [218, 284] on p "Good" at bounding box center [231, 278] width 27 height 11
click at [215, 284] on input "Good" at bounding box center [211, 278] width 6 height 11
radio input "true"
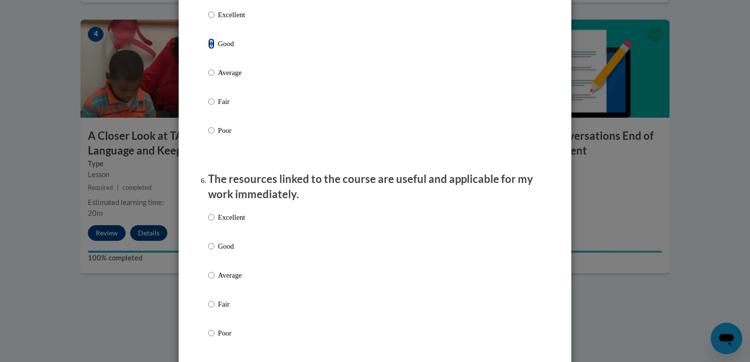
scroll to position [1027, 0]
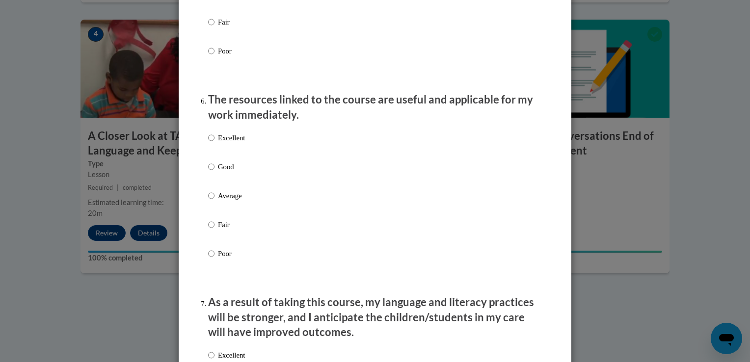
click at [218, 172] on p "Good" at bounding box center [231, 167] width 27 height 11
click at [215, 172] on input "Good" at bounding box center [211, 167] width 6 height 11
radio input "true"
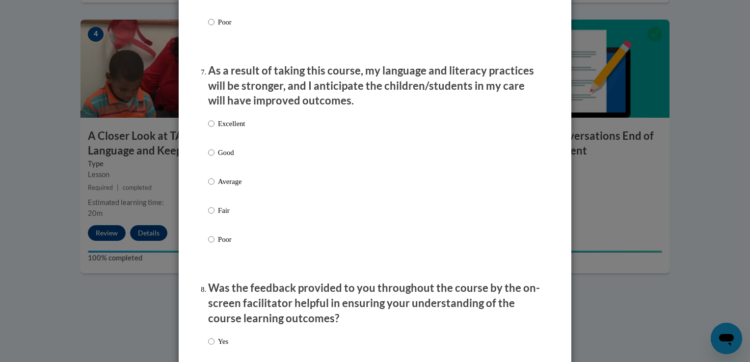
scroll to position [1260, 0]
click at [219, 157] on p "Good" at bounding box center [231, 151] width 27 height 11
click at [215, 157] on input "Good" at bounding box center [211, 151] width 6 height 11
radio input "true"
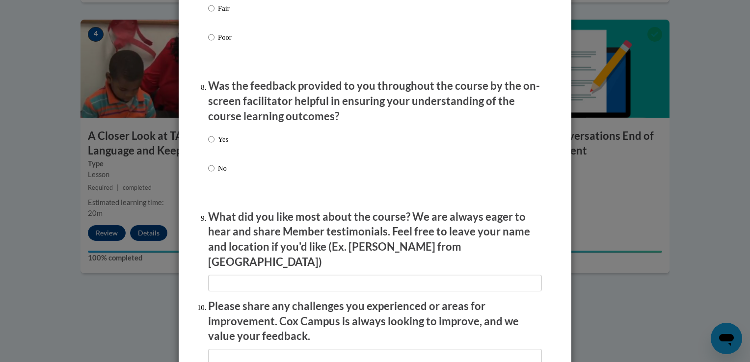
scroll to position [1463, 0]
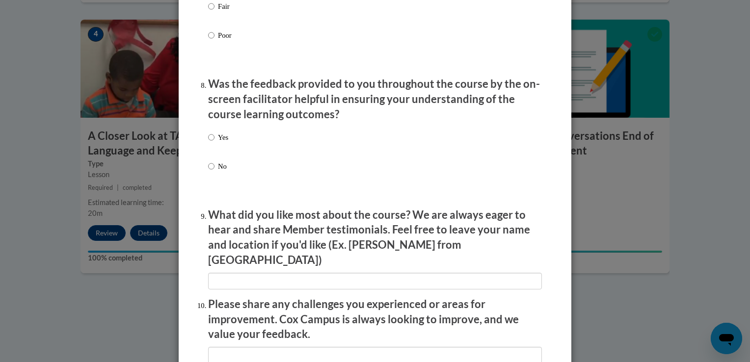
click at [222, 156] on label "Yes" at bounding box center [218, 145] width 20 height 27
click at [215, 143] on input "Yes" at bounding box center [211, 137] width 6 height 11
radio input "true"
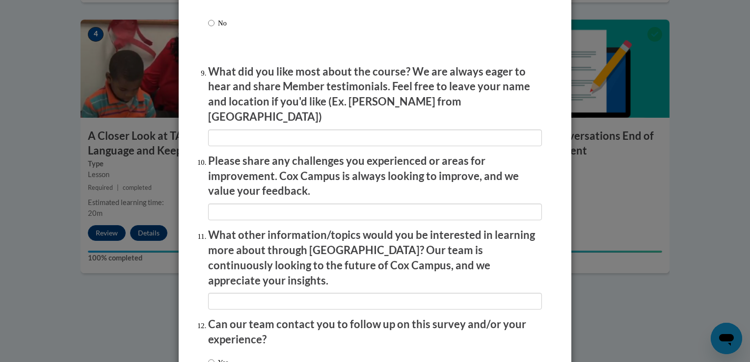
scroll to position [1682, 0]
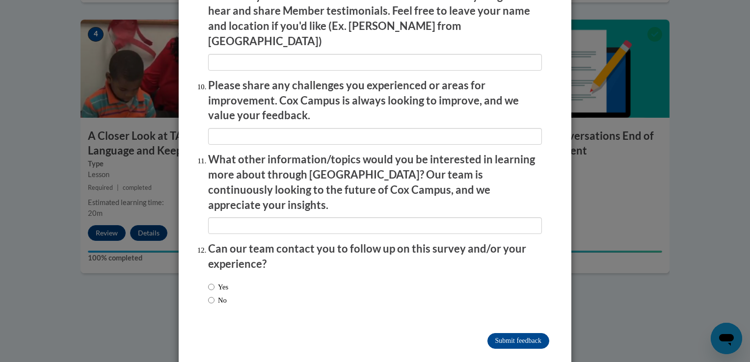
click at [226, 295] on label "No" at bounding box center [217, 300] width 19 height 11
click at [215, 295] on input "No" at bounding box center [211, 300] width 6 height 11
radio input "true"
click at [493, 333] on input "Submit feedback" at bounding box center [519, 341] width 62 height 16
